Goal: Information Seeking & Learning: Find contact information

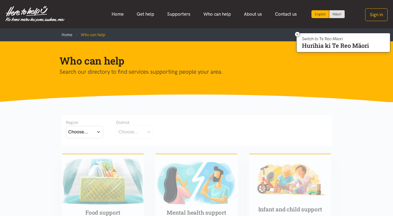
click at [91, 130] on button "Choose..." at bounding box center [84, 132] width 37 height 12
click at [91, 147] on label "Bay of Plenty" at bounding box center [83, 147] width 30 height 7
click at [0, 0] on input "Bay of Plenty" at bounding box center [0, 0] width 0 height 0
click at [125, 131] on div "Choose..." at bounding box center [128, 131] width 20 height 7
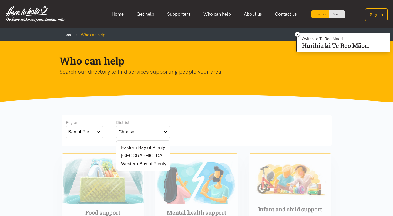
click at [131, 153] on label "[GEOGRAPHIC_DATA]" at bounding box center [142, 155] width 49 height 7
click at [0, 0] on input "[GEOGRAPHIC_DATA]" at bounding box center [0, 0] width 0 height 0
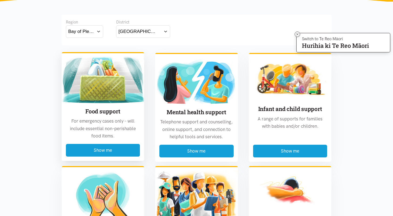
scroll to position [150, 0]
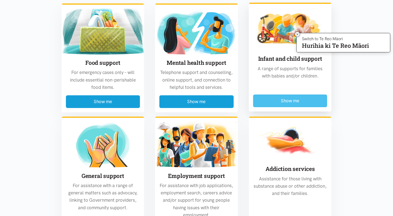
click at [295, 99] on button "Show me" at bounding box center [290, 100] width 74 height 13
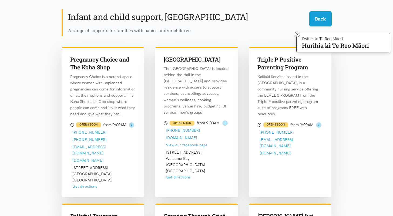
scroll to position [158, 0]
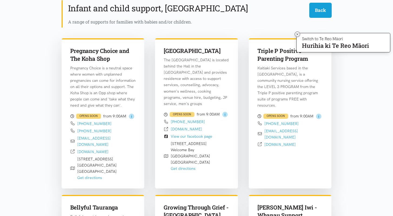
click at [295, 34] on icon at bounding box center [297, 34] width 4 height 4
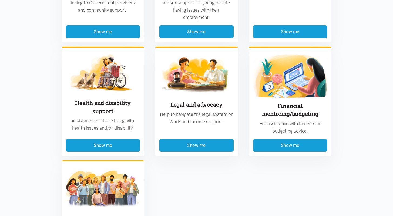
scroll to position [752, 0]
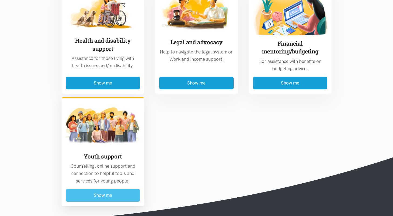
click at [116, 193] on button "Show me" at bounding box center [103, 195] width 74 height 13
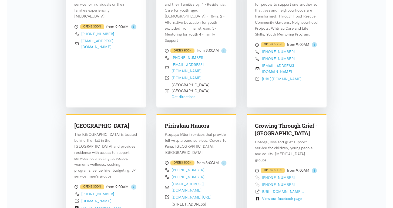
scroll to position [432, 0]
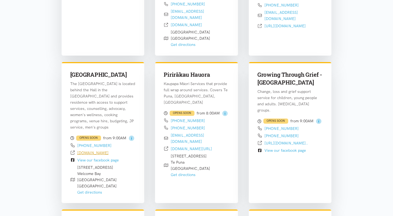
click at [92, 150] on link "[DOMAIN_NAME]" at bounding box center [92, 152] width 31 height 5
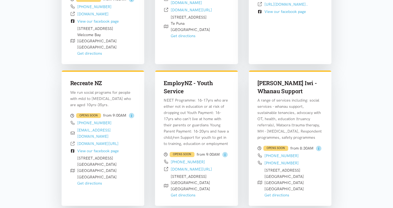
scroll to position [450, 0]
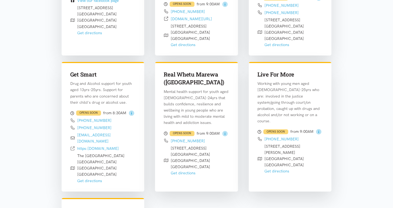
scroll to position [535, 0]
